Goal: Information Seeking & Learning: Learn about a topic

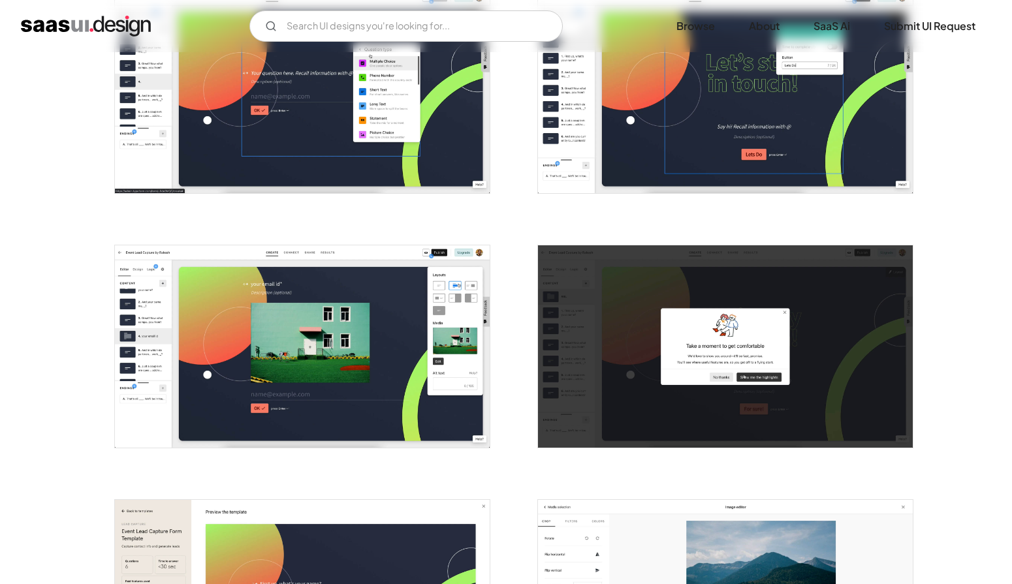
scroll to position [2359, 0]
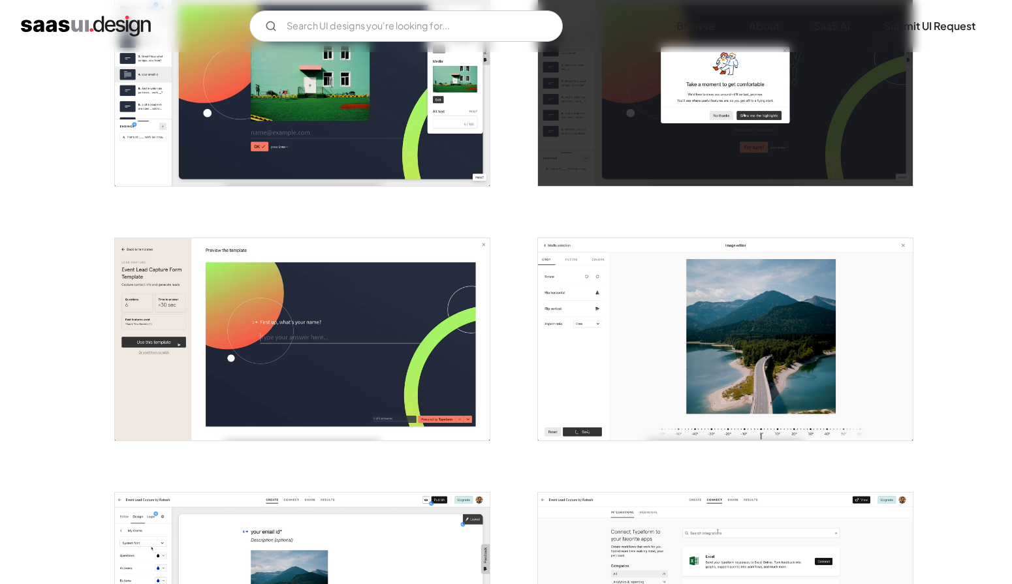
drag, startPoint x: 225, startPoint y: 276, endPoint x: 533, endPoint y: 5, distance: 410.0
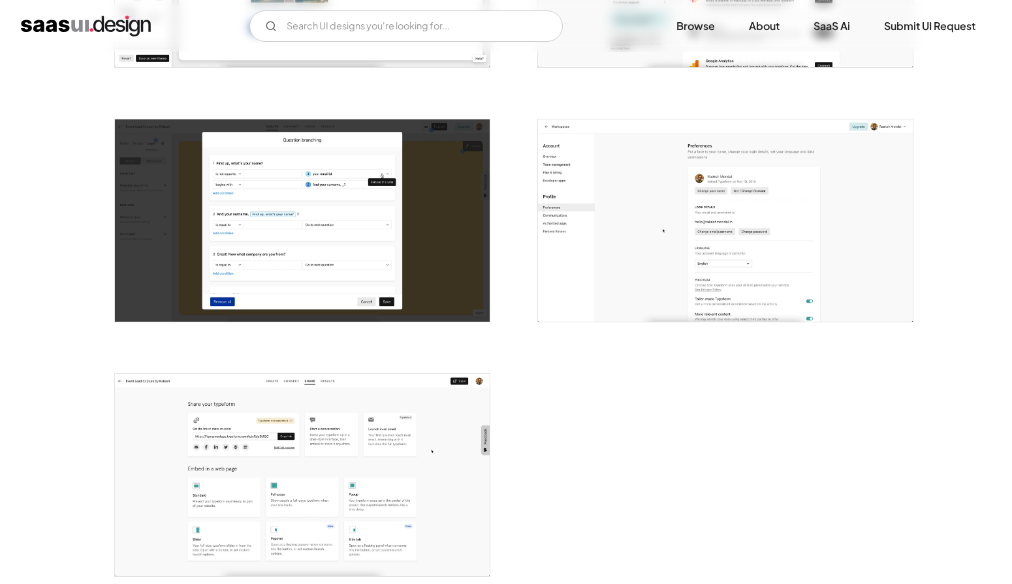
scroll to position [2984, 0]
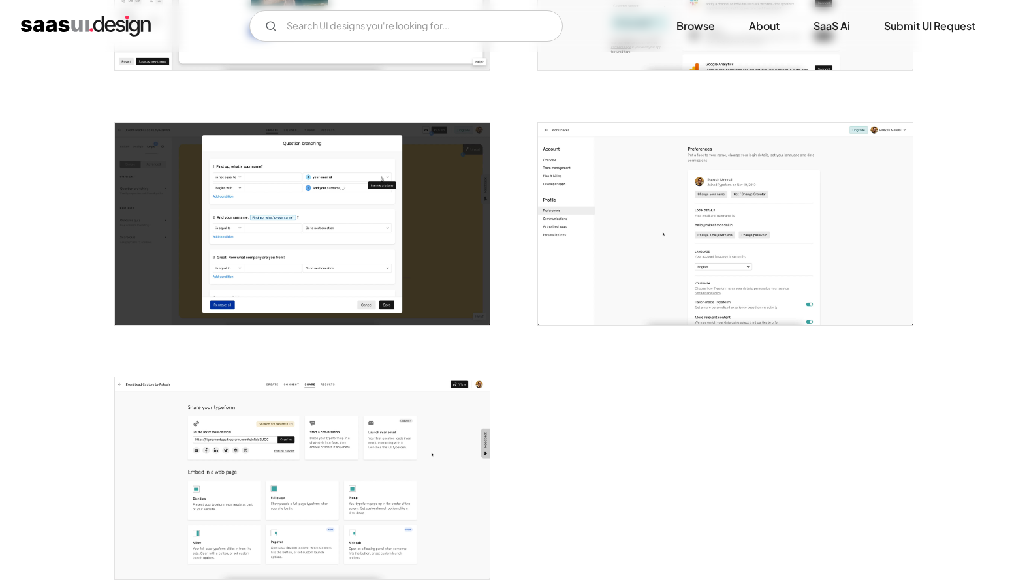
click at [93, 22] on img "home" at bounding box center [86, 26] width 130 height 21
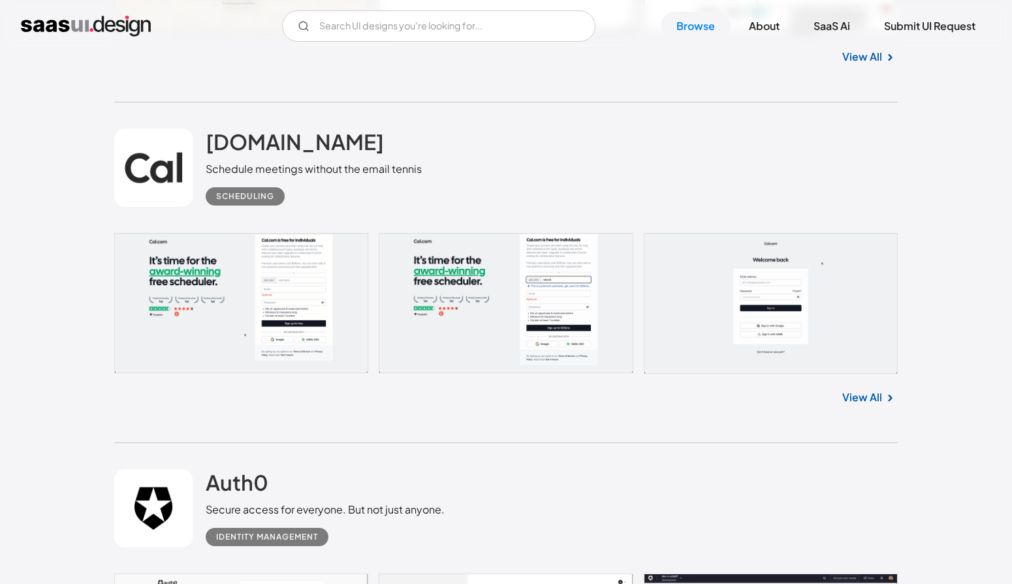
scroll to position [3772, 0]
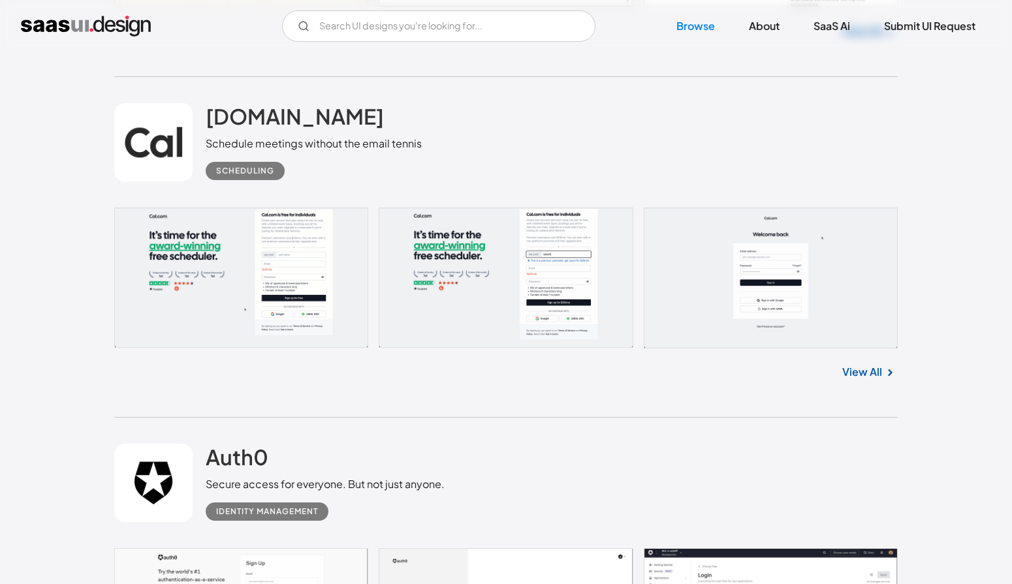
scroll to position [3798, 0]
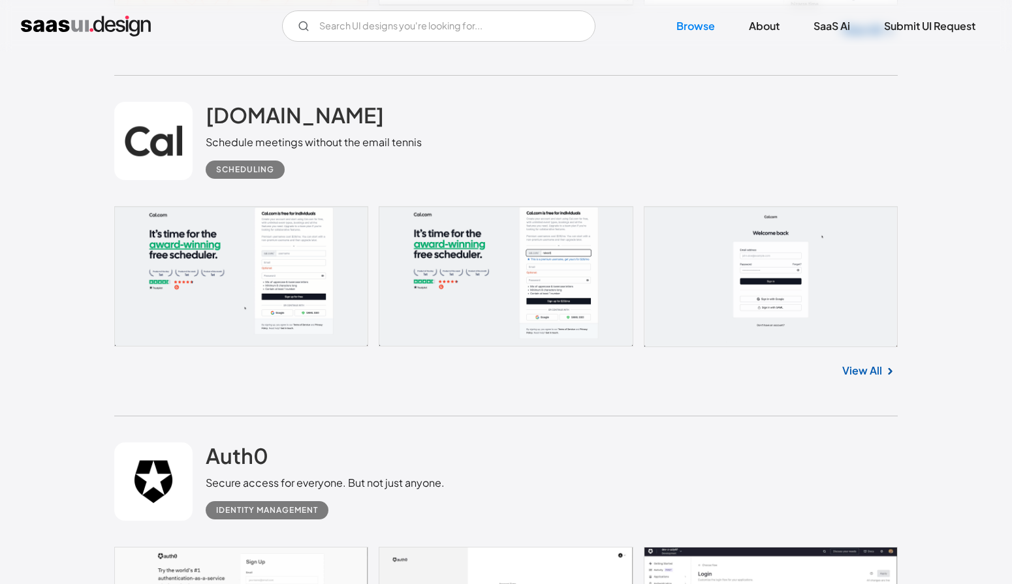
click at [859, 368] on link "View All" at bounding box center [862, 371] width 40 height 16
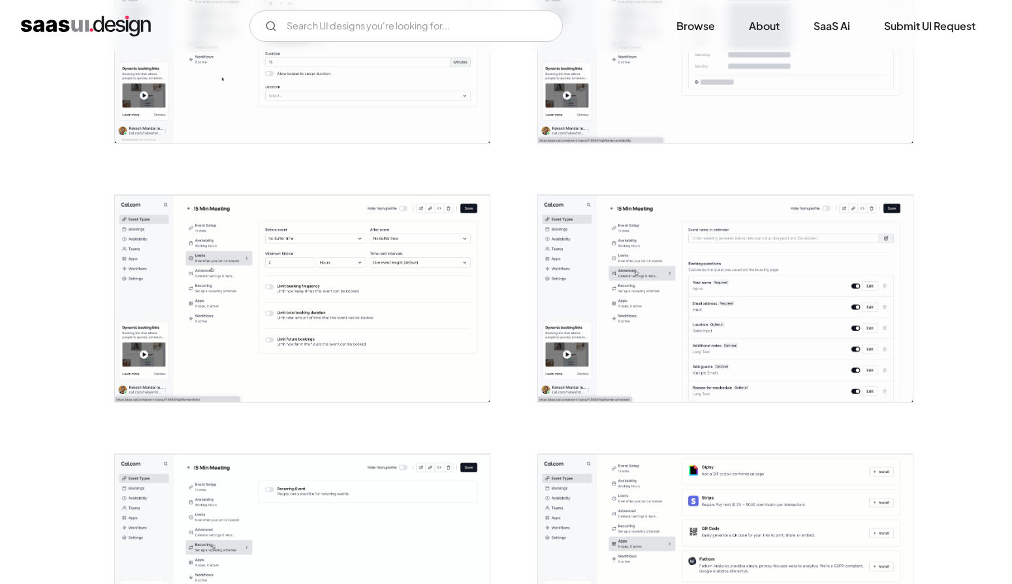
scroll to position [891, 0]
click at [660, 289] on img "open lightbox" at bounding box center [725, 296] width 375 height 207
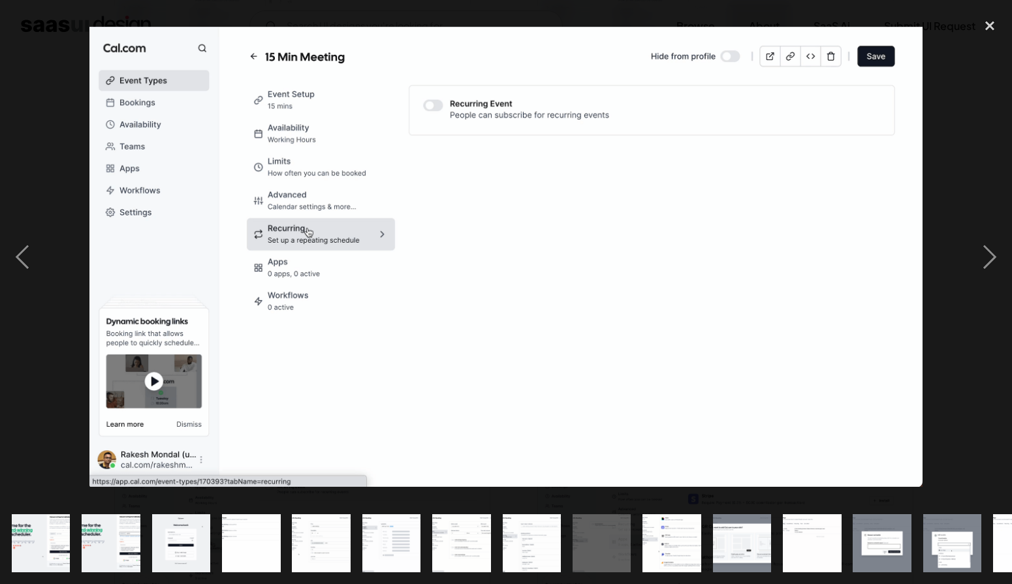
drag, startPoint x: 161, startPoint y: 161, endPoint x: -42, endPoint y: 232, distance: 214.8
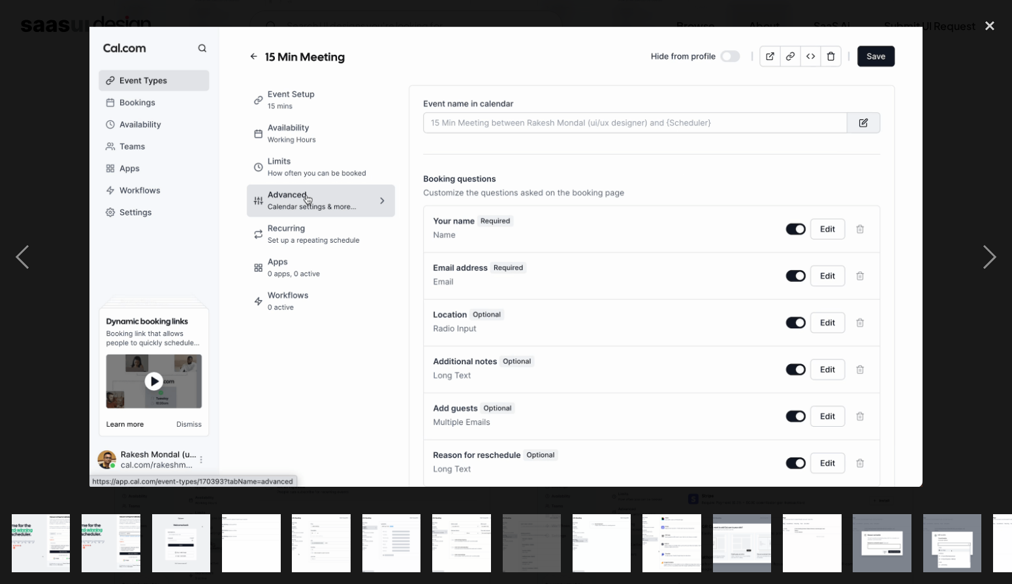
drag, startPoint x: 118, startPoint y: 233, endPoint x: 596, endPoint y: 229, distance: 478.0
click at [565, 236] on div at bounding box center [506, 257] width 1012 height 491
drag, startPoint x: 454, startPoint y: 210, endPoint x: 830, endPoint y: 0, distance: 430.9
click at [0, 0] on div at bounding box center [506, 292] width 1012 height 584
click at [989, 28] on div "close lightbox" at bounding box center [990, 26] width 44 height 29
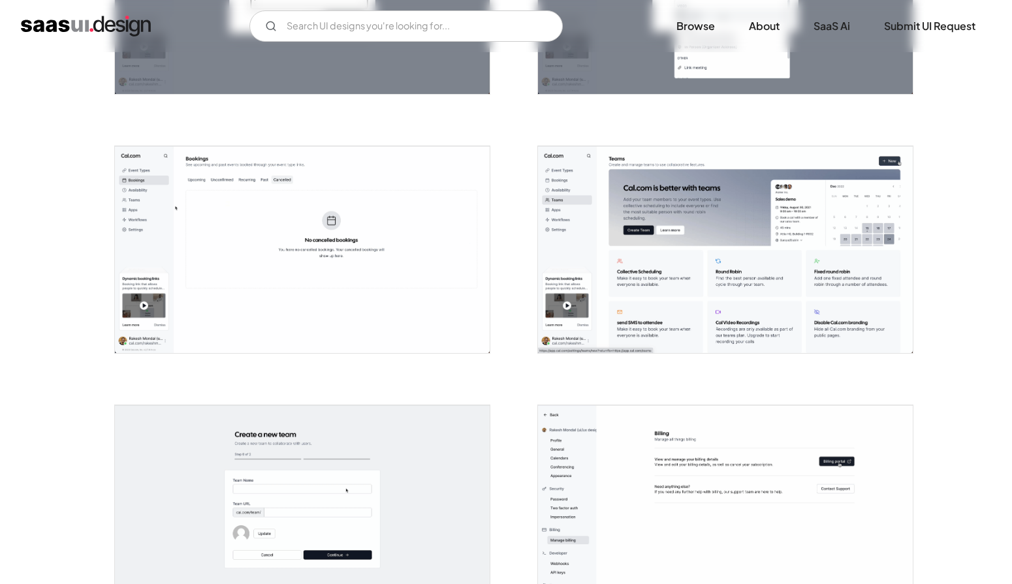
scroll to position [1979, 0]
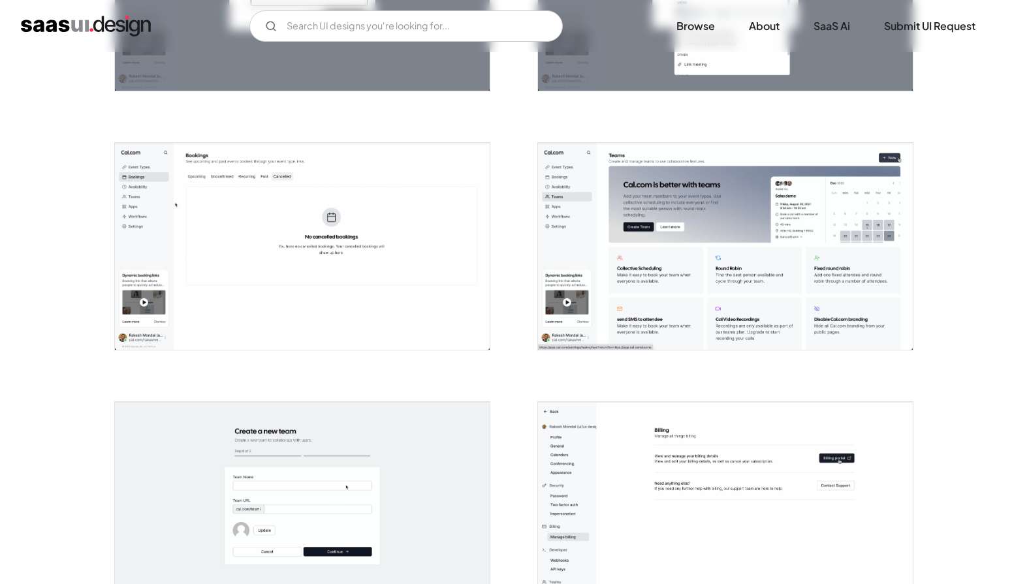
click at [660, 226] on img "open lightbox" at bounding box center [725, 246] width 375 height 207
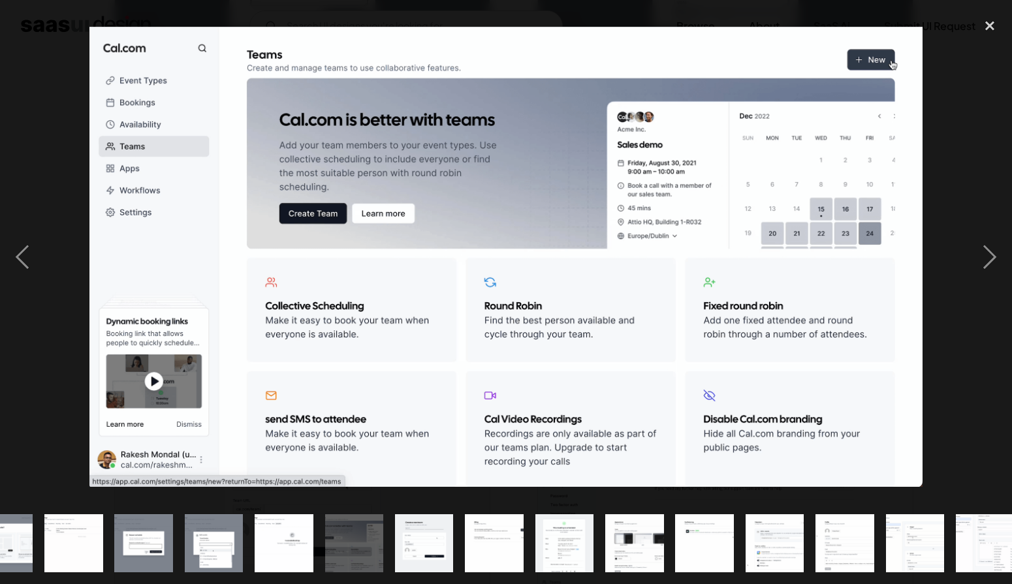
scroll to position [0, 752]
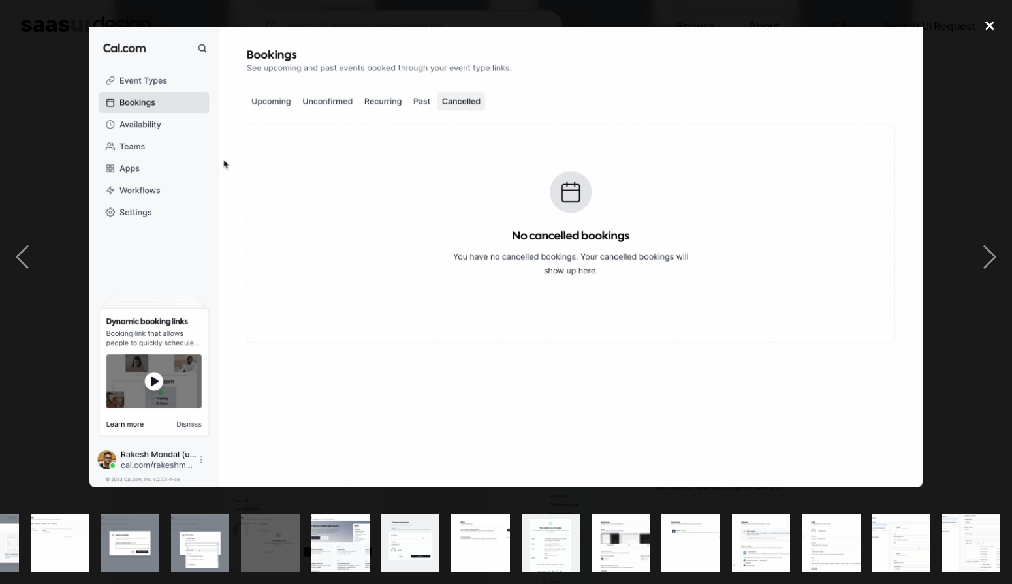
click at [994, 25] on div "close lightbox" at bounding box center [990, 26] width 44 height 29
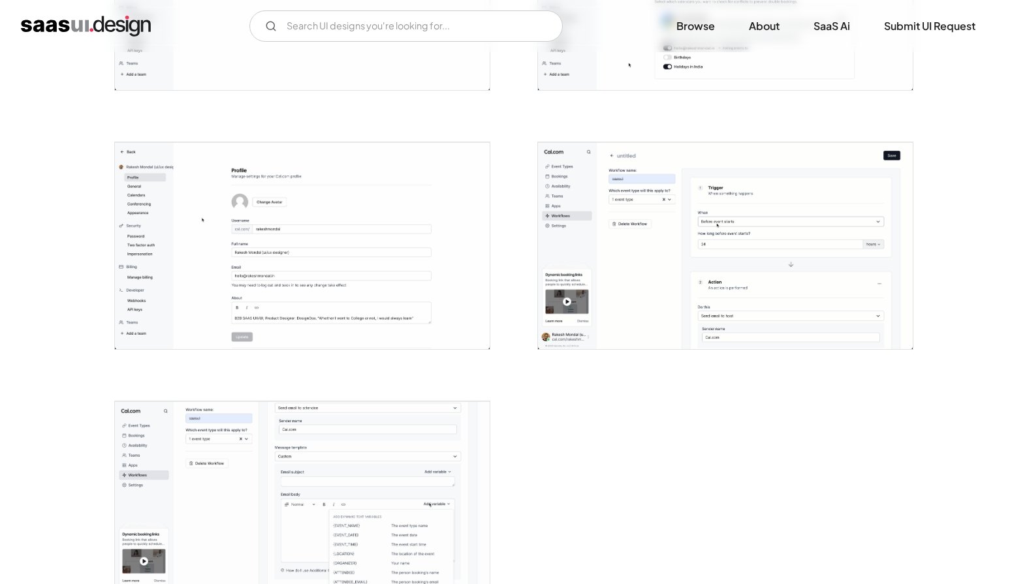
scroll to position [3017, 0]
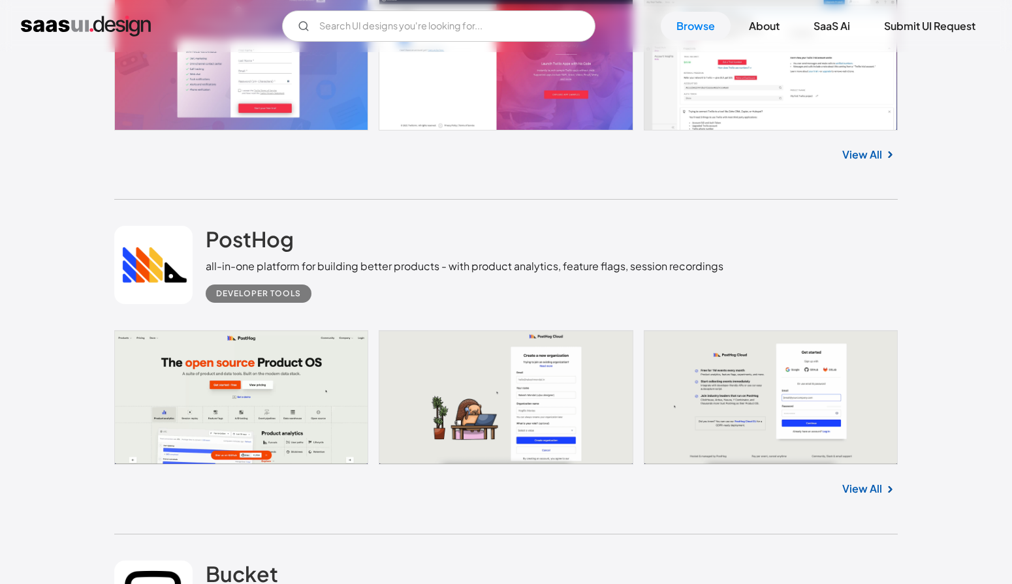
scroll to position [4706, 0]
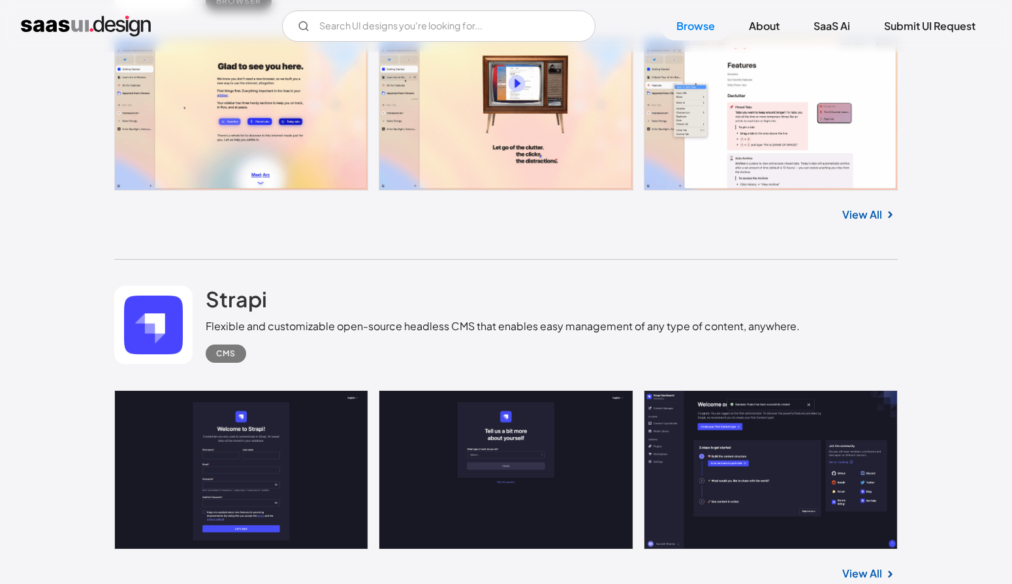
scroll to position [14324, 0]
